Goal: Find specific page/section: Find specific page/section

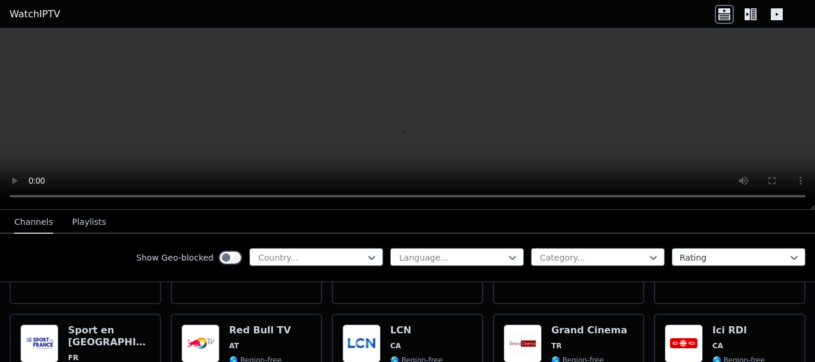
scroll to position [418, 0]
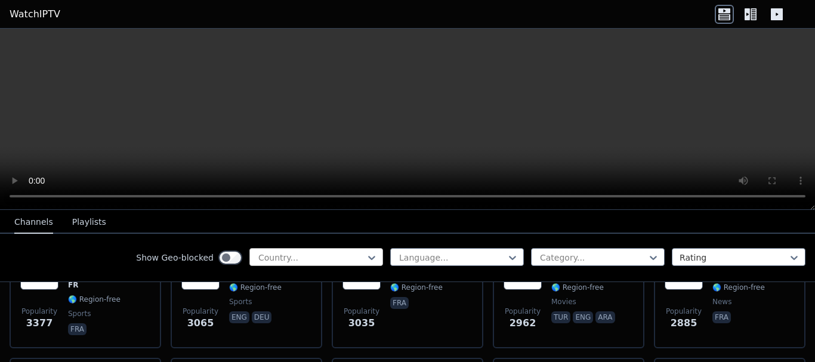
click at [348, 261] on div at bounding box center [311, 258] width 109 height 12
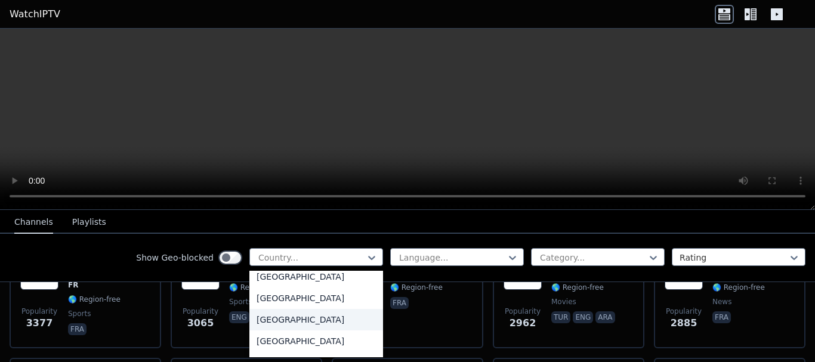
scroll to position [1849, 0]
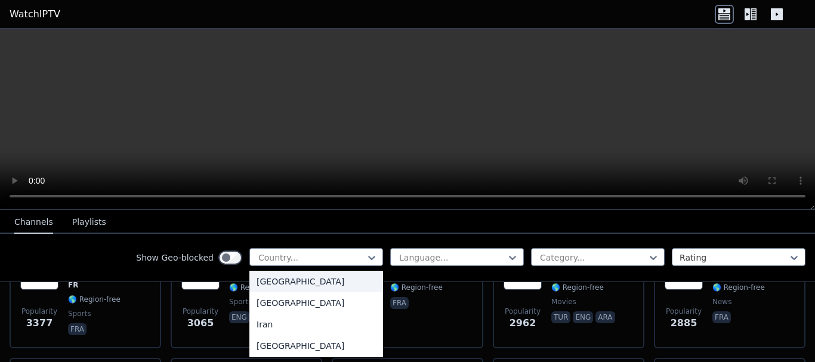
click at [270, 287] on div "[GEOGRAPHIC_DATA]" at bounding box center [316, 281] width 134 height 21
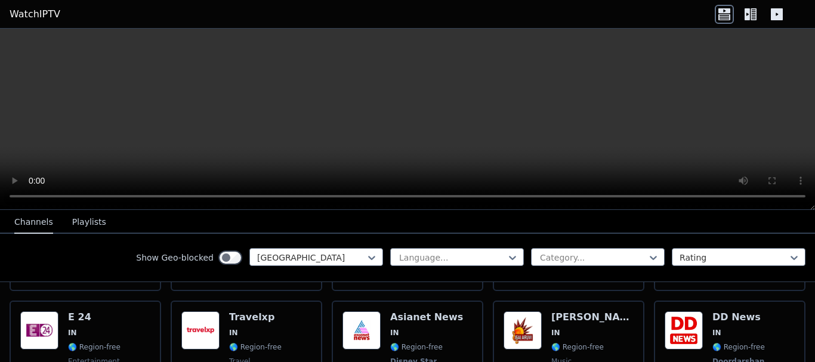
scroll to position [298, 0]
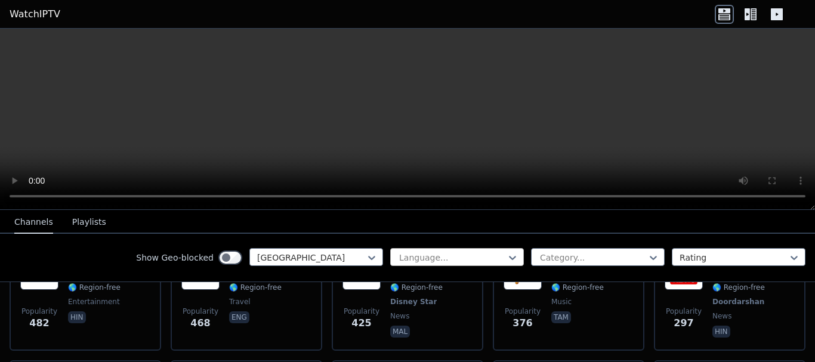
click at [457, 261] on div at bounding box center [452, 258] width 109 height 12
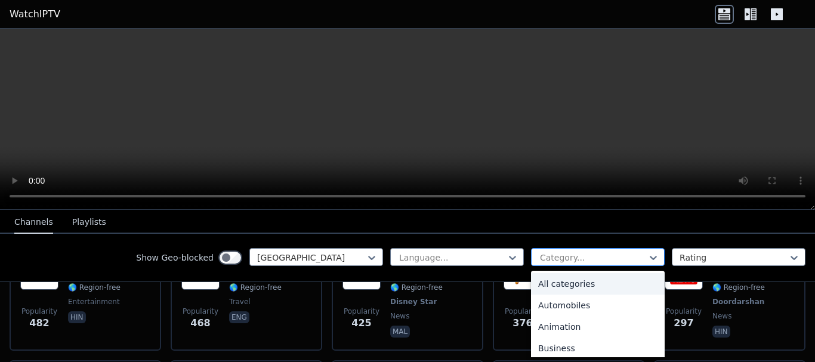
click at [565, 258] on div at bounding box center [593, 258] width 109 height 12
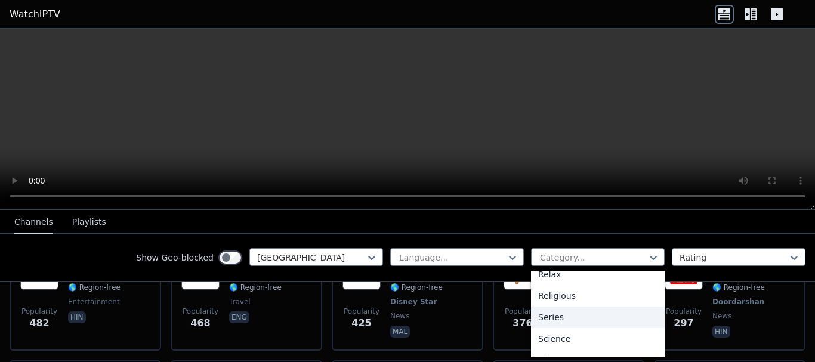
scroll to position [497, 0]
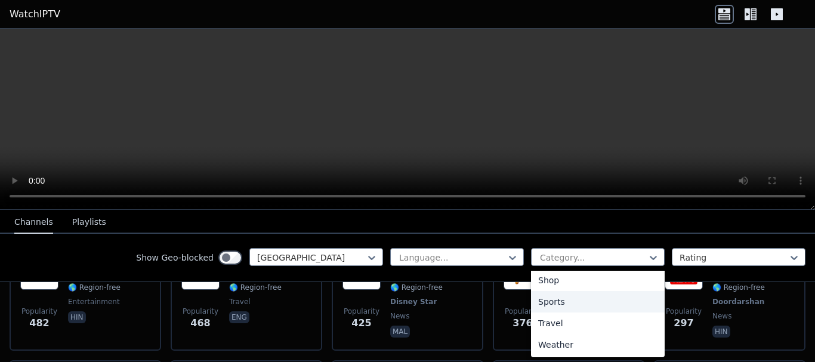
click at [554, 299] on div "Sports" at bounding box center [598, 301] width 134 height 21
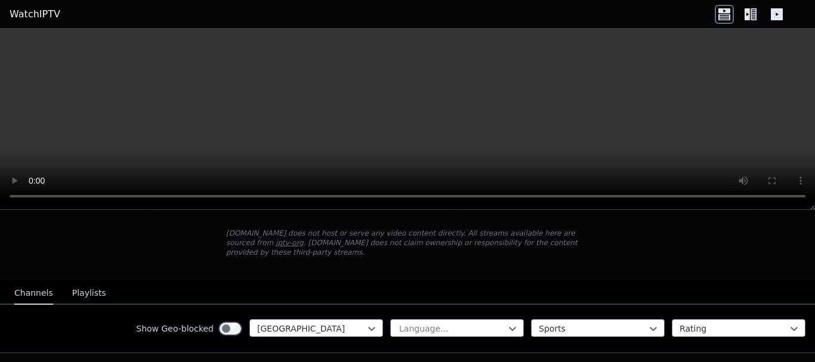
click at [81, 291] on button "Playlists" at bounding box center [89, 293] width 34 height 23
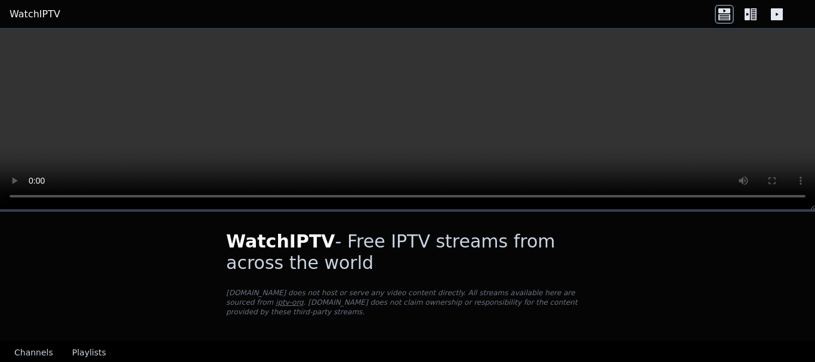
scroll to position [21, 0]
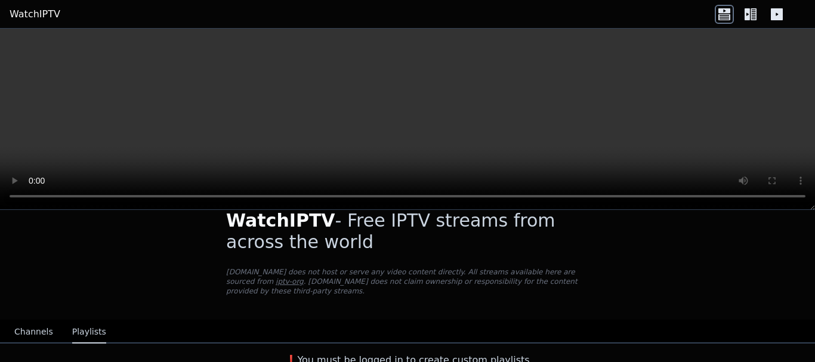
click at [664, 320] on nav "Channels Playlists" at bounding box center [407, 332] width 815 height 24
click at [28, 321] on button "Channels" at bounding box center [33, 332] width 39 height 23
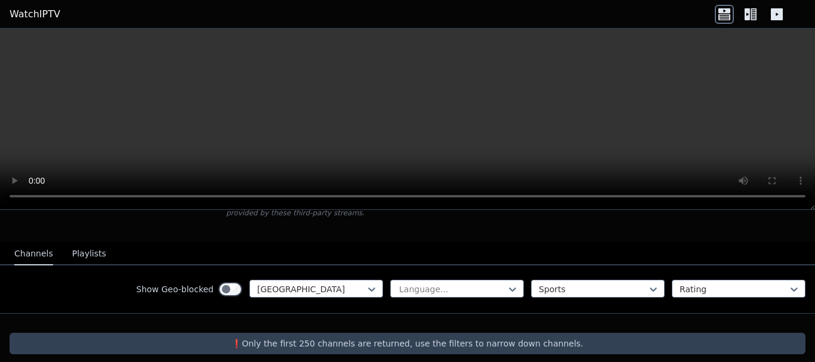
scroll to position [100, 0]
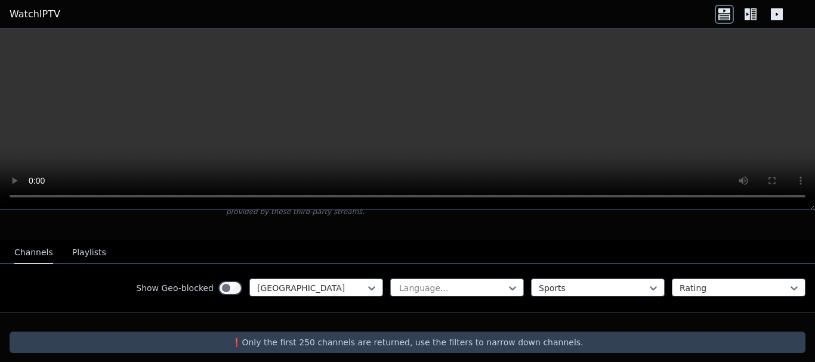
click at [438, 336] on p "❗️Only the first 250 channels are returned, use the filters to narrow down chan…" at bounding box center [407, 342] width 786 height 12
